Goal: Task Accomplishment & Management: Use online tool/utility

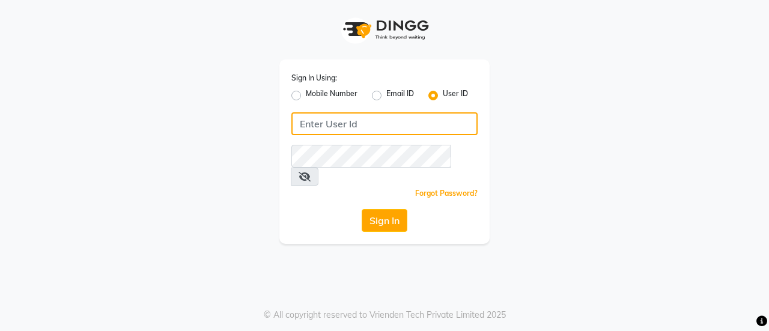
drag, startPoint x: 0, startPoint y: 0, endPoint x: 424, endPoint y: 130, distance: 443.8
click at [425, 131] on input "Username" at bounding box center [384, 123] width 186 height 23
type input "usa"
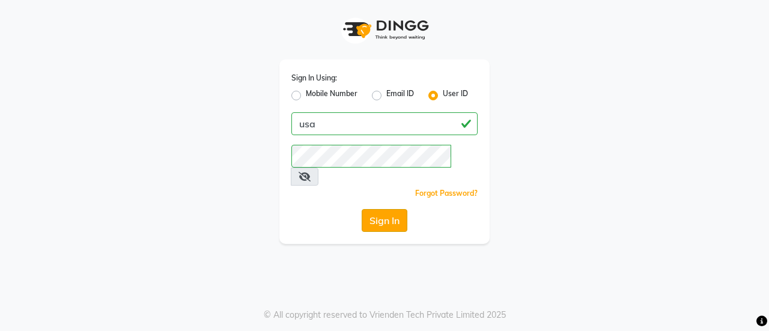
click at [390, 209] on button "Sign In" at bounding box center [384, 220] width 46 height 23
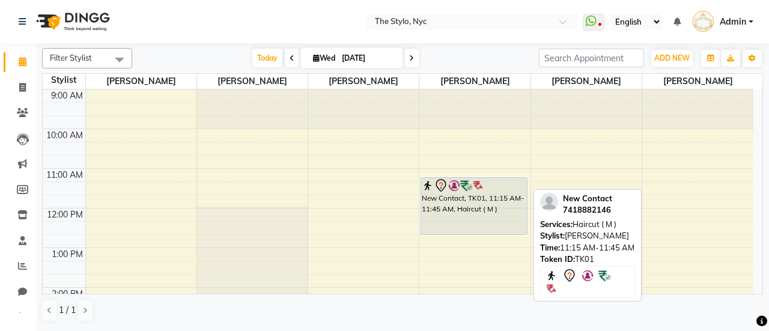
drag, startPoint x: 477, startPoint y: 193, endPoint x: 478, endPoint y: 237, distance: 43.8
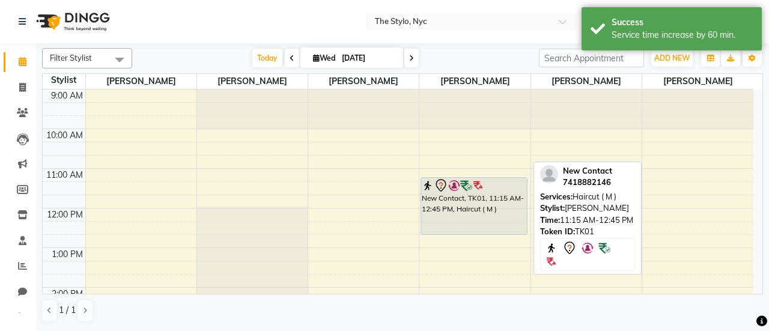
click at [477, 204] on div "New Contact, TK01, 11:15 AM-12:45 PM, Haircut ( M )" at bounding box center [474, 206] width 106 height 56
select select "7"
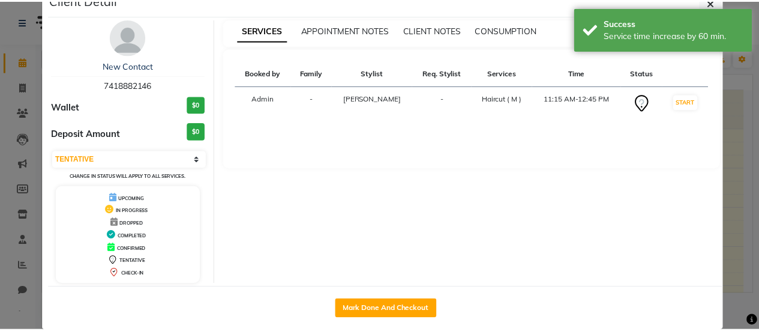
scroll to position [43, 0]
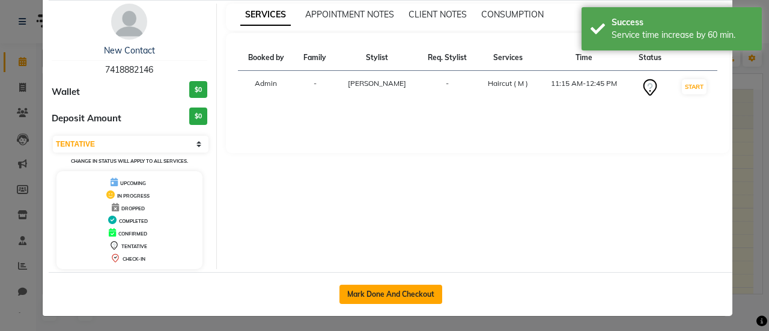
click at [395, 298] on button "Mark Done And Checkout" at bounding box center [390, 294] width 103 height 19
select select "service"
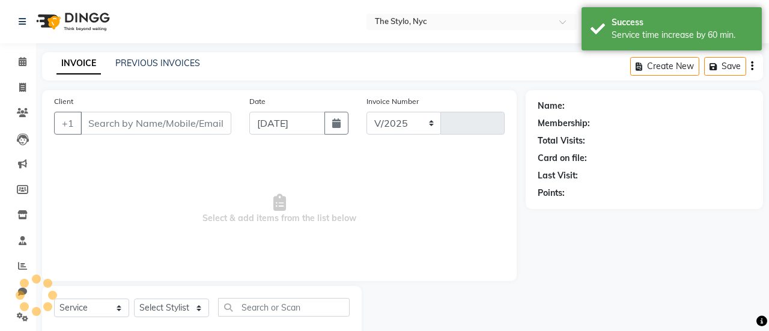
select select "3501"
type input "0054"
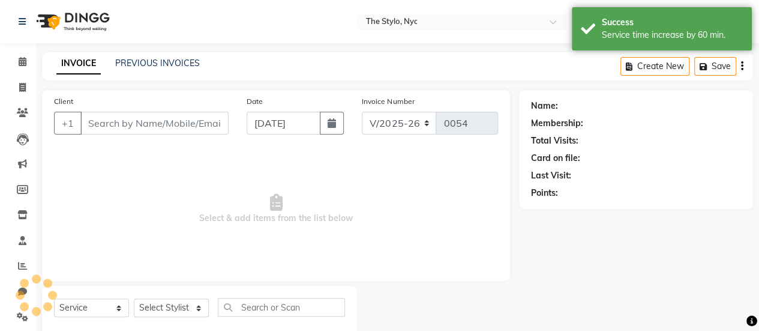
type input "7418882146"
select select "38689"
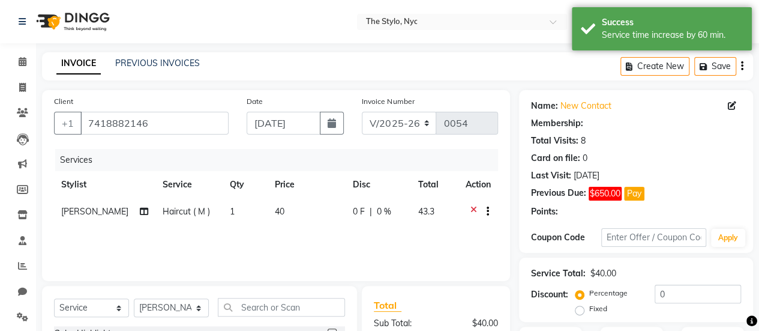
scroll to position [174, 0]
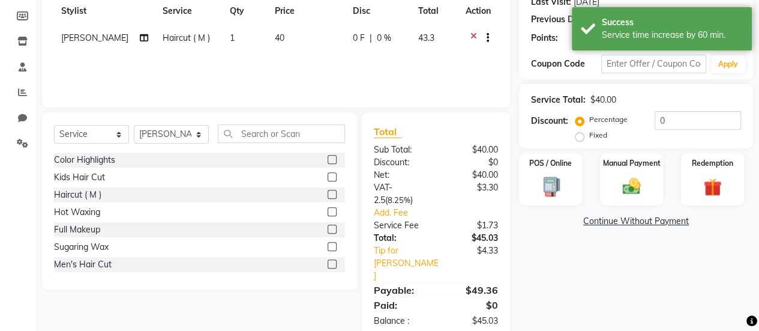
select select "1: Object"
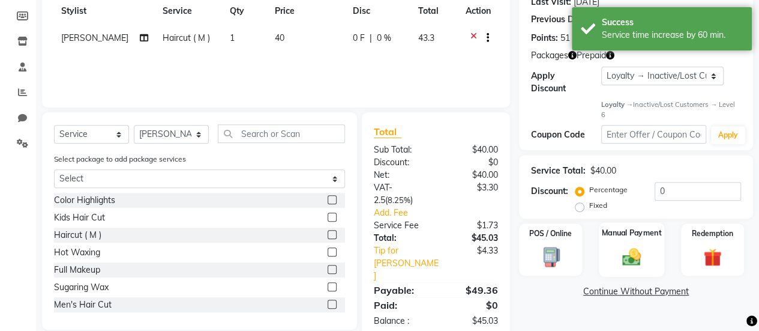
click at [627, 232] on div "Manual Payment" at bounding box center [631, 249] width 65 height 55
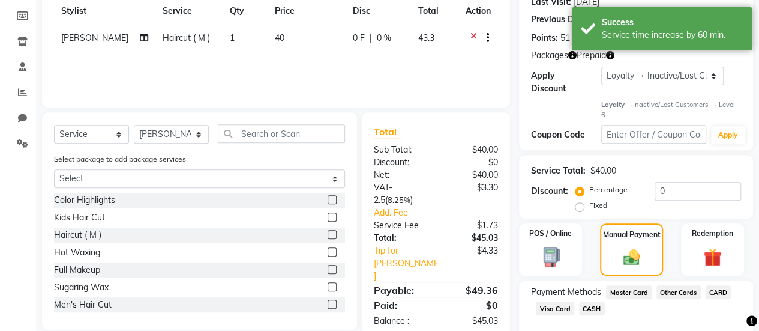
click at [586, 301] on span "CASH" at bounding box center [592, 308] width 26 height 14
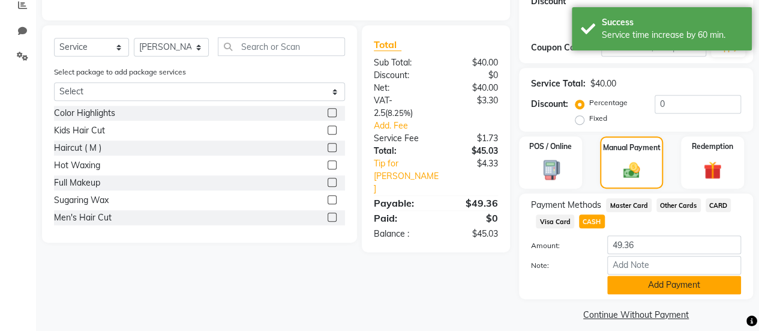
click at [655, 276] on button "Add Payment" at bounding box center [675, 285] width 134 height 19
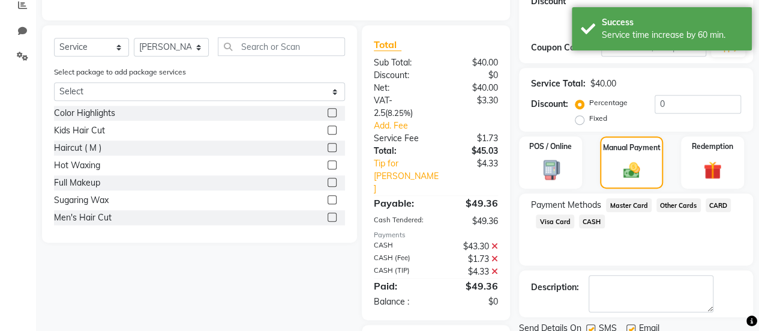
scroll to position [325, 0]
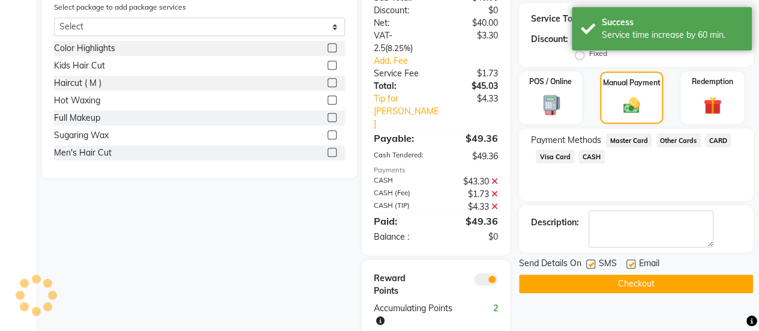
click at [638, 274] on button "Checkout" at bounding box center [636, 283] width 234 height 19
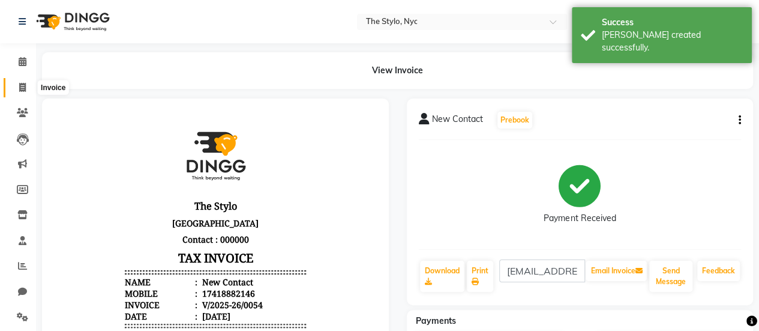
click at [25, 81] on span at bounding box center [22, 88] width 21 height 14
select select "service"
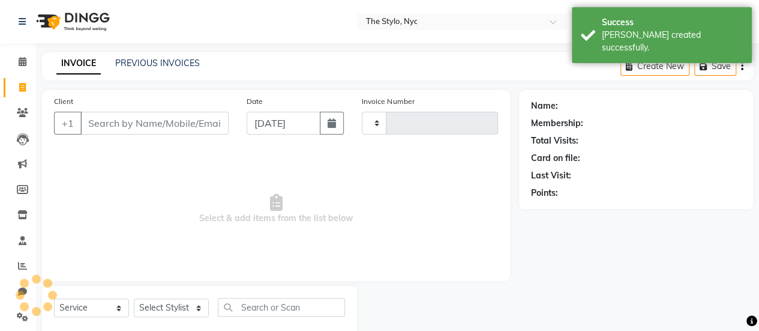
type input "0055"
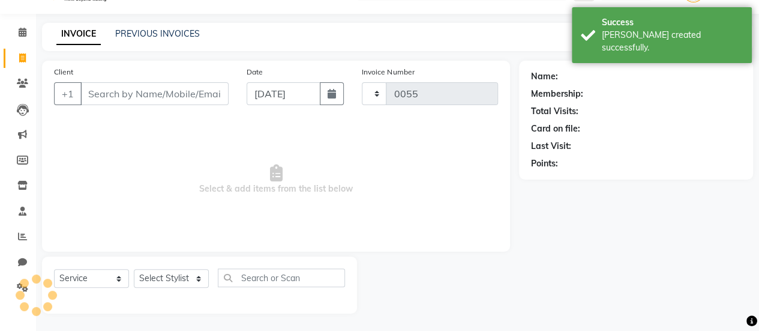
select select "3501"
click at [22, 32] on icon at bounding box center [23, 32] width 8 height 9
